Goal: Information Seeking & Learning: Learn about a topic

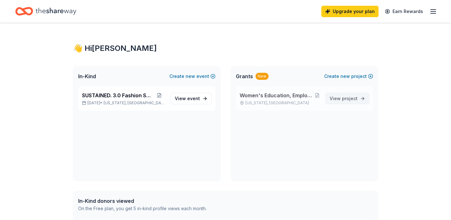
click at [350, 104] on link "View project" at bounding box center [348, 98] width 44 height 11
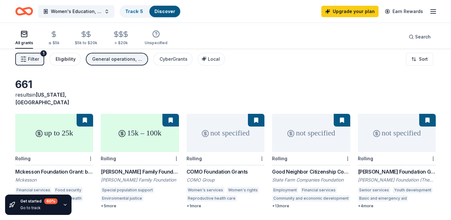
click at [76, 63] on div "Eligibility" at bounding box center [66, 59] width 20 height 8
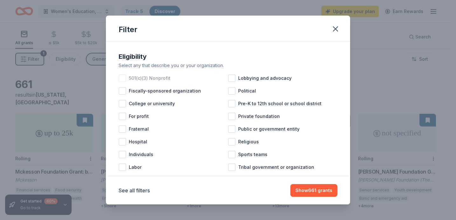
click at [119, 82] on div at bounding box center [123, 78] width 8 height 8
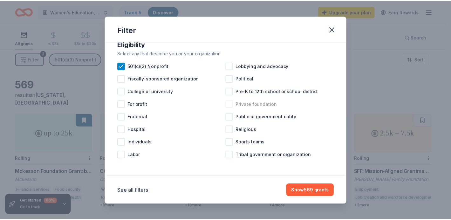
scroll to position [13, 0]
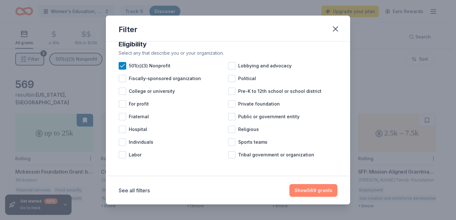
click at [336, 189] on button "Show 569 grants" at bounding box center [313, 190] width 48 height 13
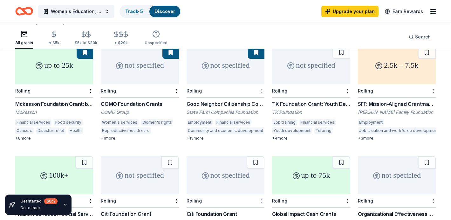
scroll to position [0, 0]
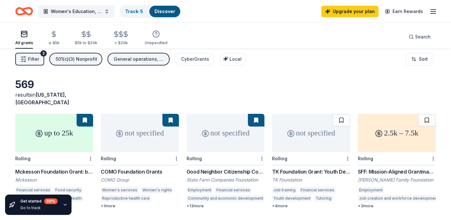
click at [165, 63] on div "General operations, Training and capacity building, Projects & programming" at bounding box center [139, 59] width 51 height 8
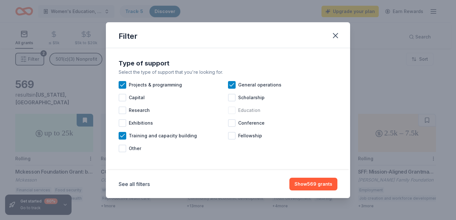
click at [255, 114] on span "Education" at bounding box center [249, 111] width 22 height 8
click at [337, 190] on button "Show 583 grants" at bounding box center [314, 184] width 48 height 13
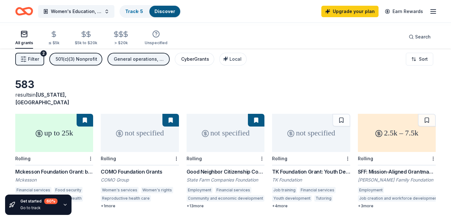
click at [209, 63] on div "CyberGrants" at bounding box center [195, 59] width 28 height 8
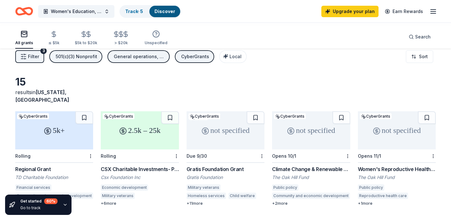
scroll to position [4, 0]
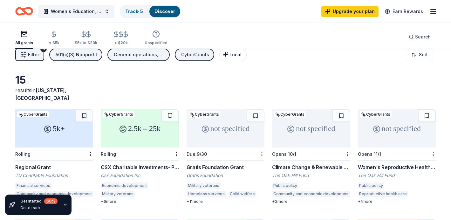
click at [242, 57] on span "Local" at bounding box center [236, 54] width 12 height 5
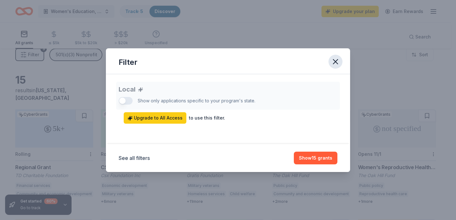
click at [340, 57] on icon "button" at bounding box center [335, 61] width 9 height 9
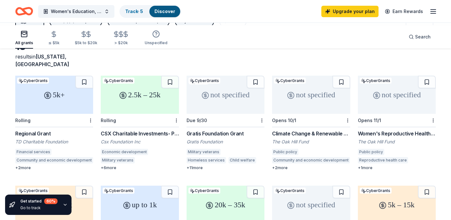
scroll to position [0, 0]
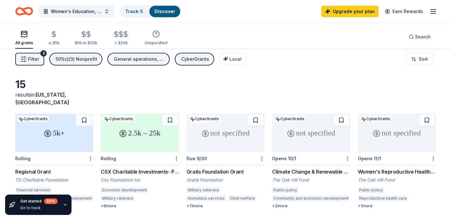
click at [430, 15] on icon "button" at bounding box center [434, 12] width 8 height 8
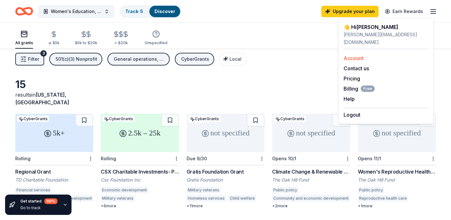
click at [361, 59] on link "Account" at bounding box center [354, 58] width 20 height 6
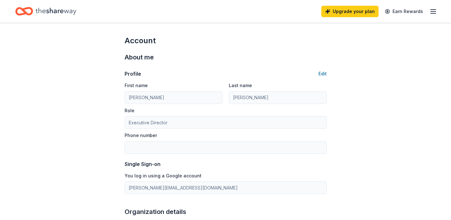
click at [431, 11] on line "button" at bounding box center [433, 11] width 5 height 0
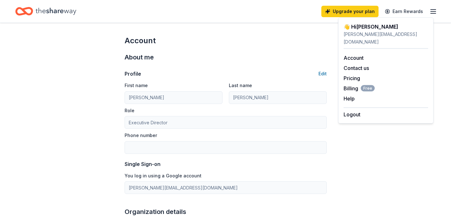
click at [431, 13] on line "button" at bounding box center [433, 13] width 5 height 0
